Goal: Register for event/course

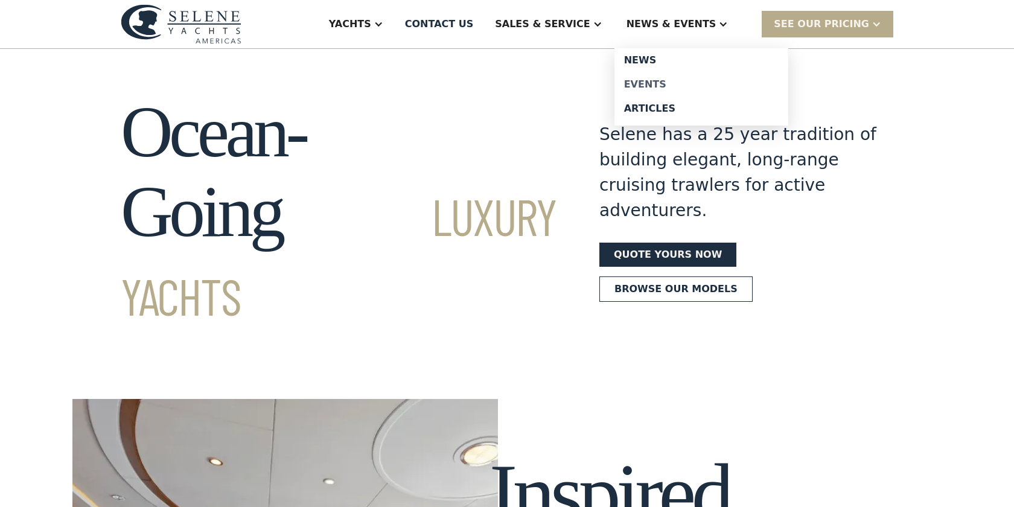
click at [670, 80] on div "Events" at bounding box center [701, 85] width 154 height 10
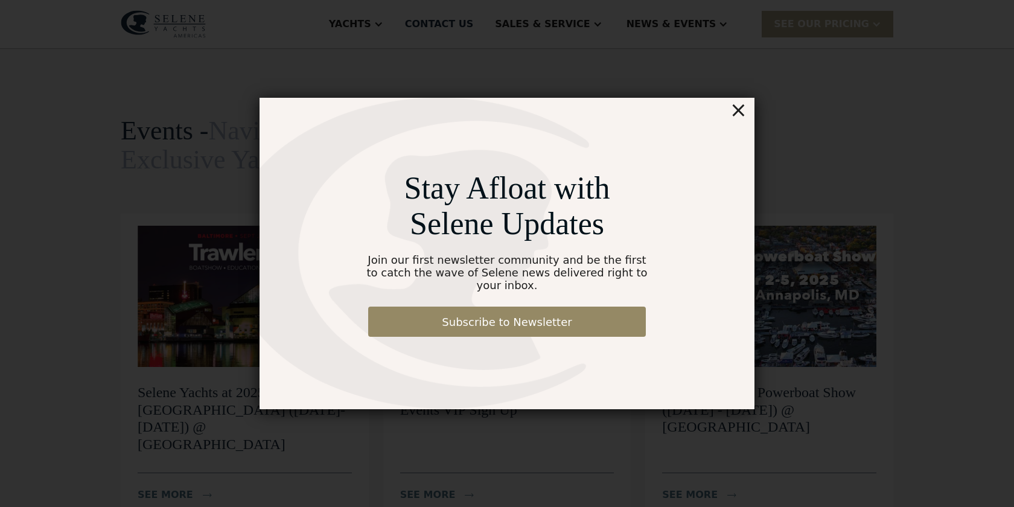
click at [735, 118] on div "×" at bounding box center [737, 110] width 17 height 24
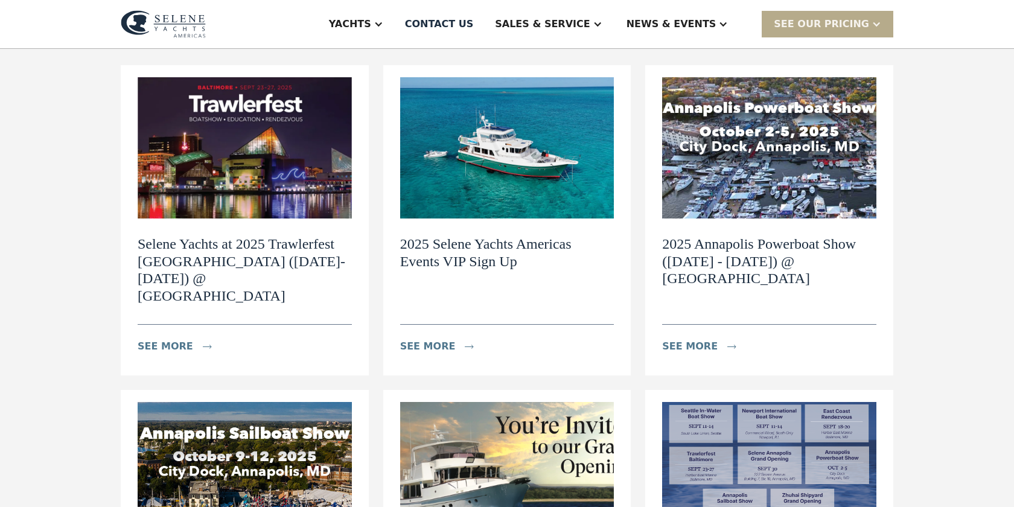
scroll to position [151, 0]
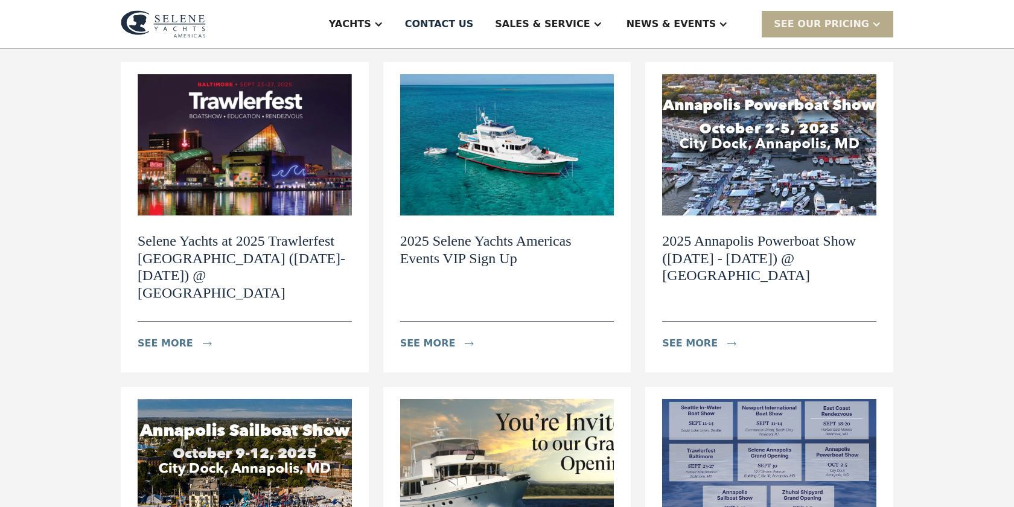
click at [491, 256] on h2 "2025 Selene Yachts Americas Events VIP Sign Up" at bounding box center [507, 249] width 214 height 35
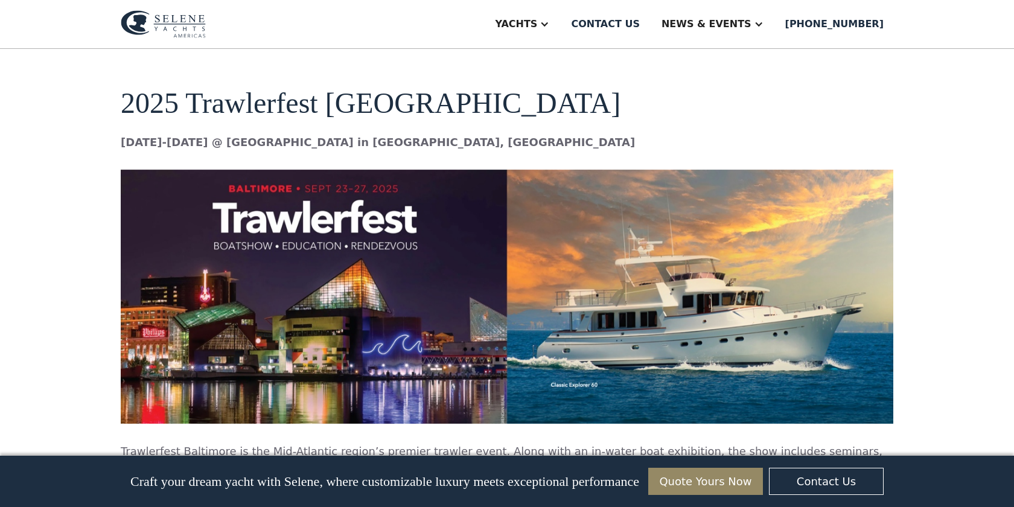
scroll to position [1394, 0]
